Goal: Find specific page/section: Find specific page/section

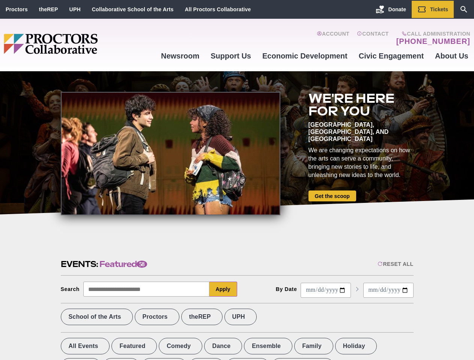
click at [237, 180] on div at bounding box center [171, 153] width 220 height 123
click at [395, 264] on div "Reset All" at bounding box center [396, 264] width 36 height 6
click at [223, 289] on button "Apply" at bounding box center [223, 289] width 28 height 15
